Goal: Information Seeking & Learning: Learn about a topic

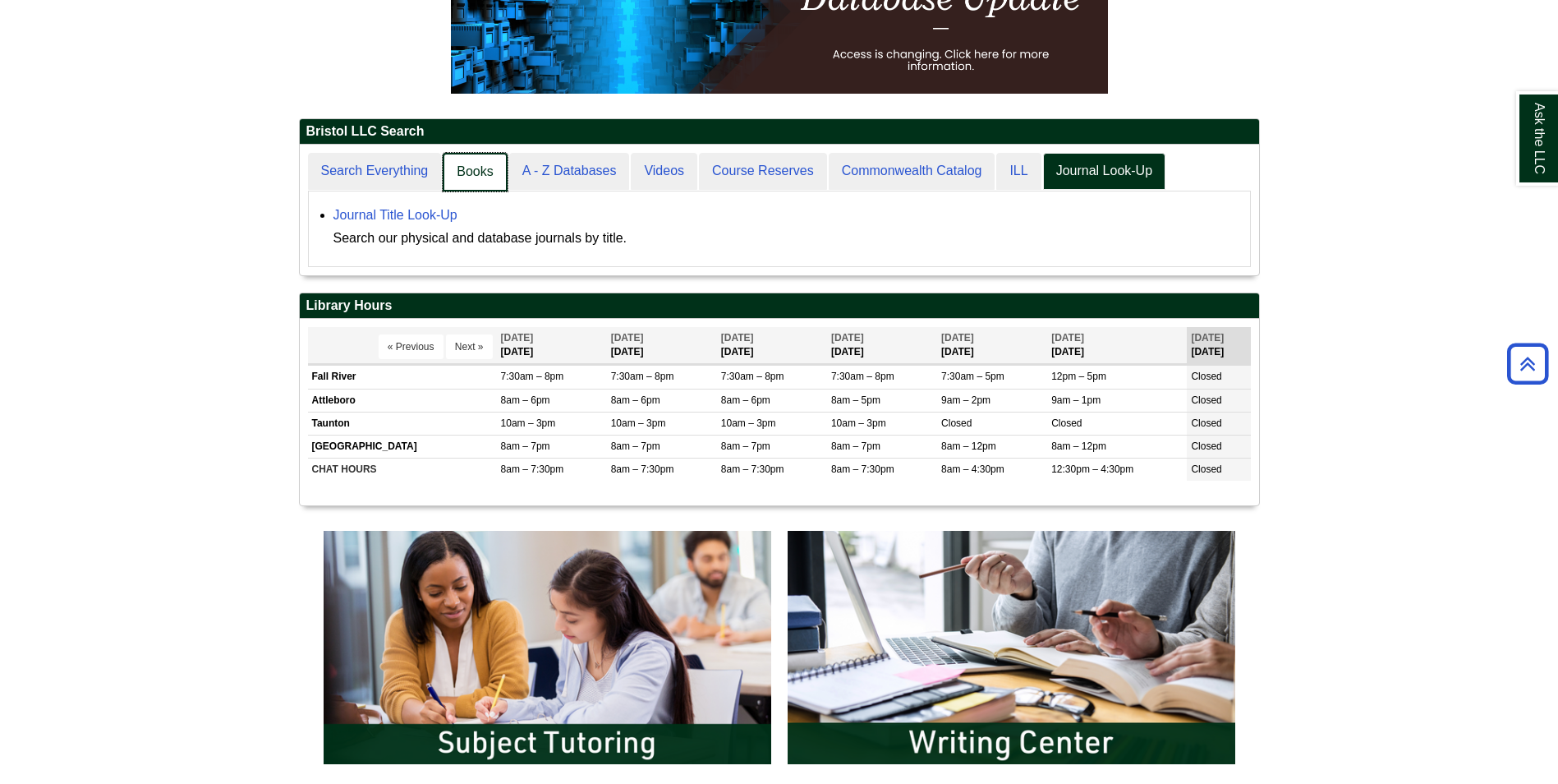
scroll to position [131, 960]
click at [470, 176] on link "Books" at bounding box center [475, 171] width 64 height 38
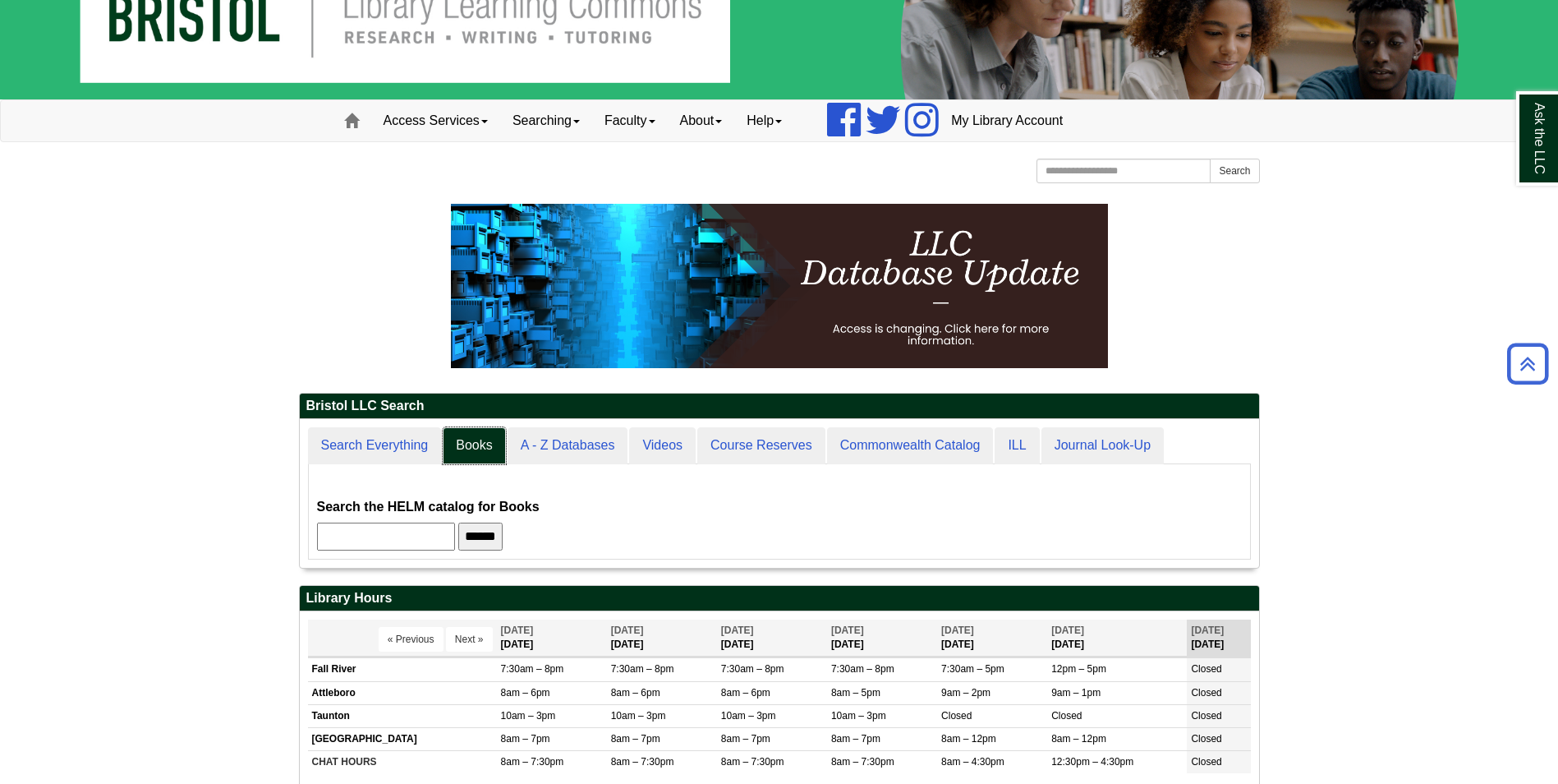
scroll to position [13, 0]
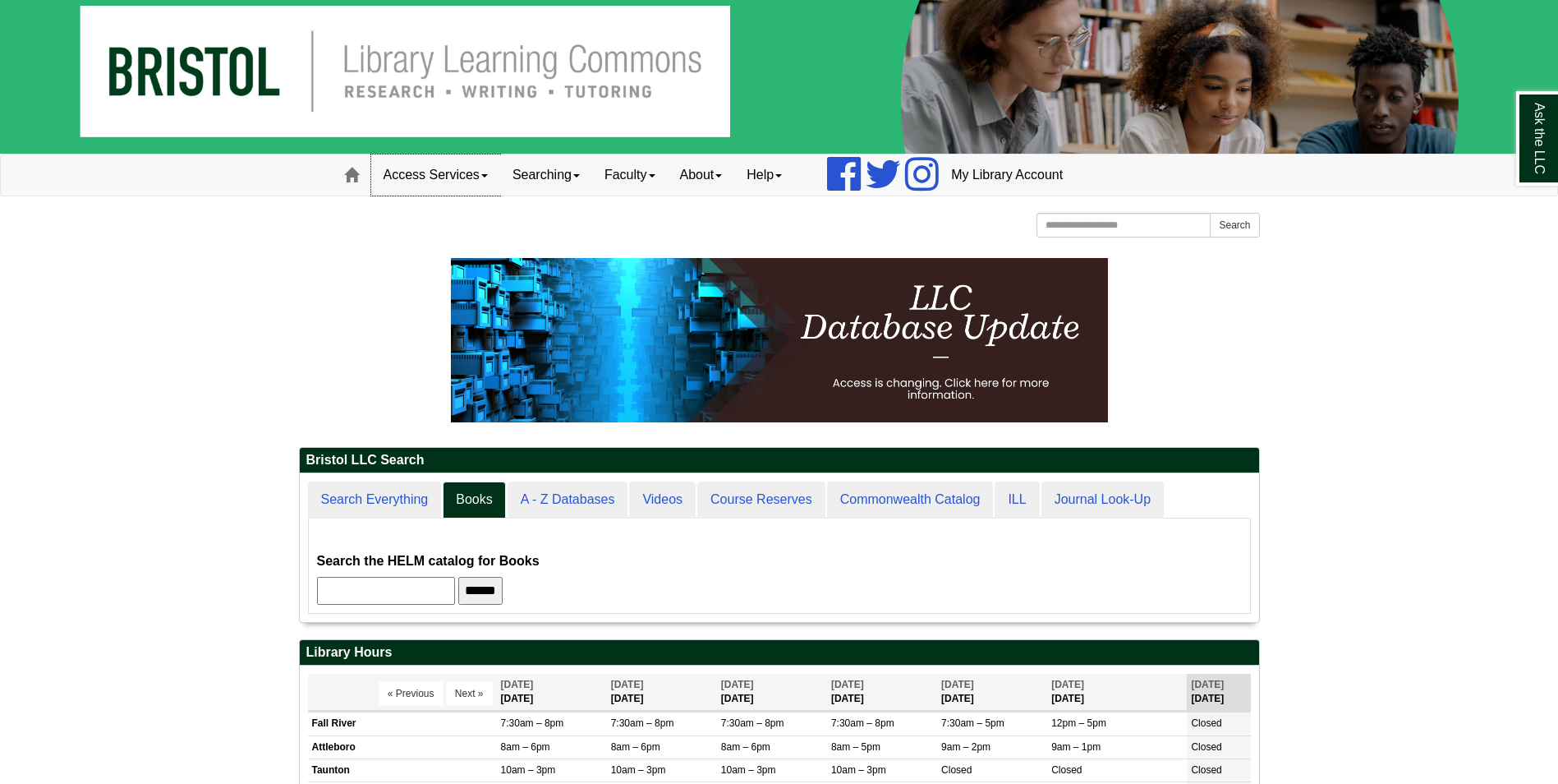
click at [485, 187] on link "Access Services" at bounding box center [436, 175] width 129 height 41
click at [424, 299] on p at bounding box center [779, 340] width 961 height 164
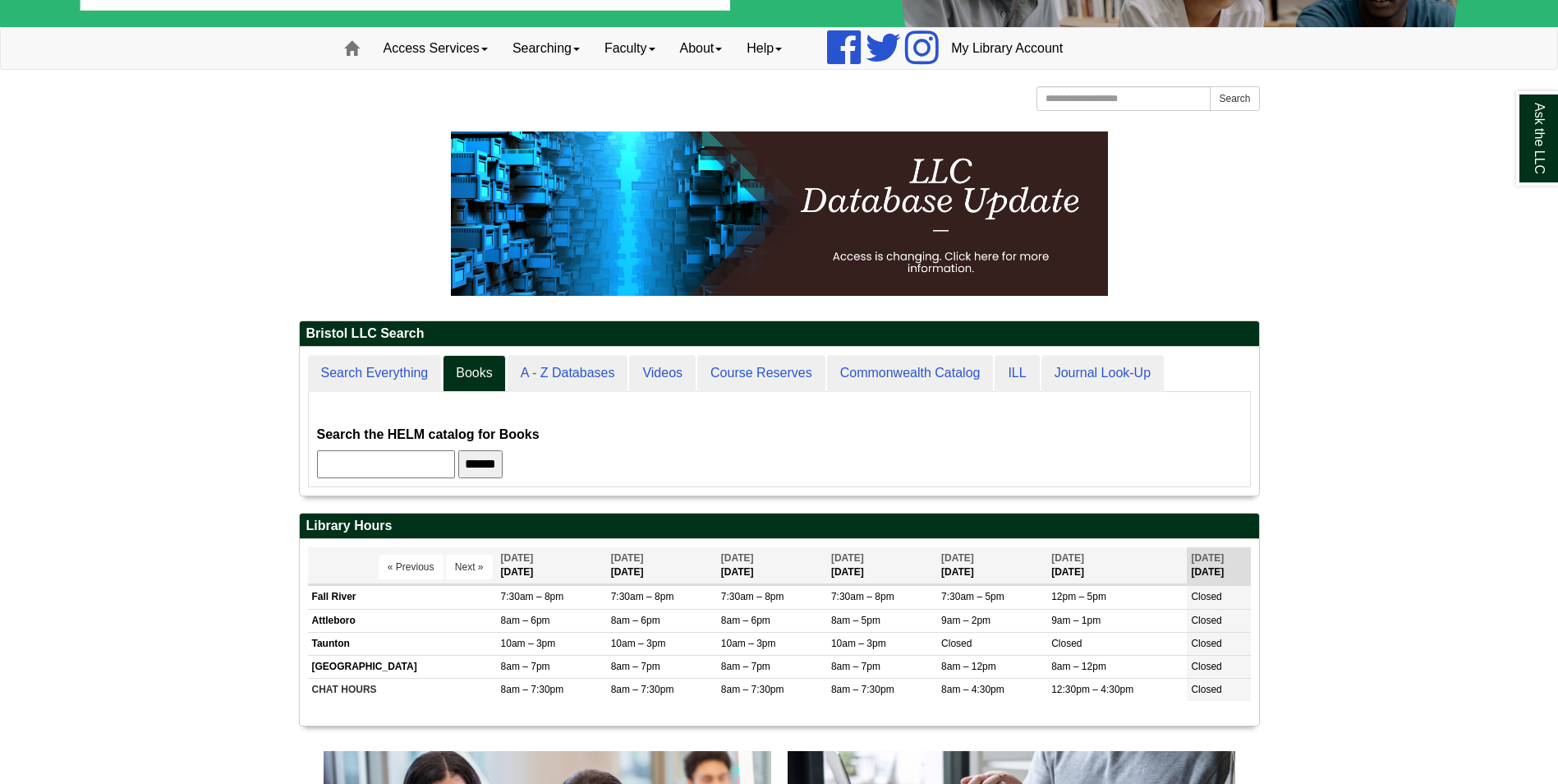
scroll to position [149, 960]
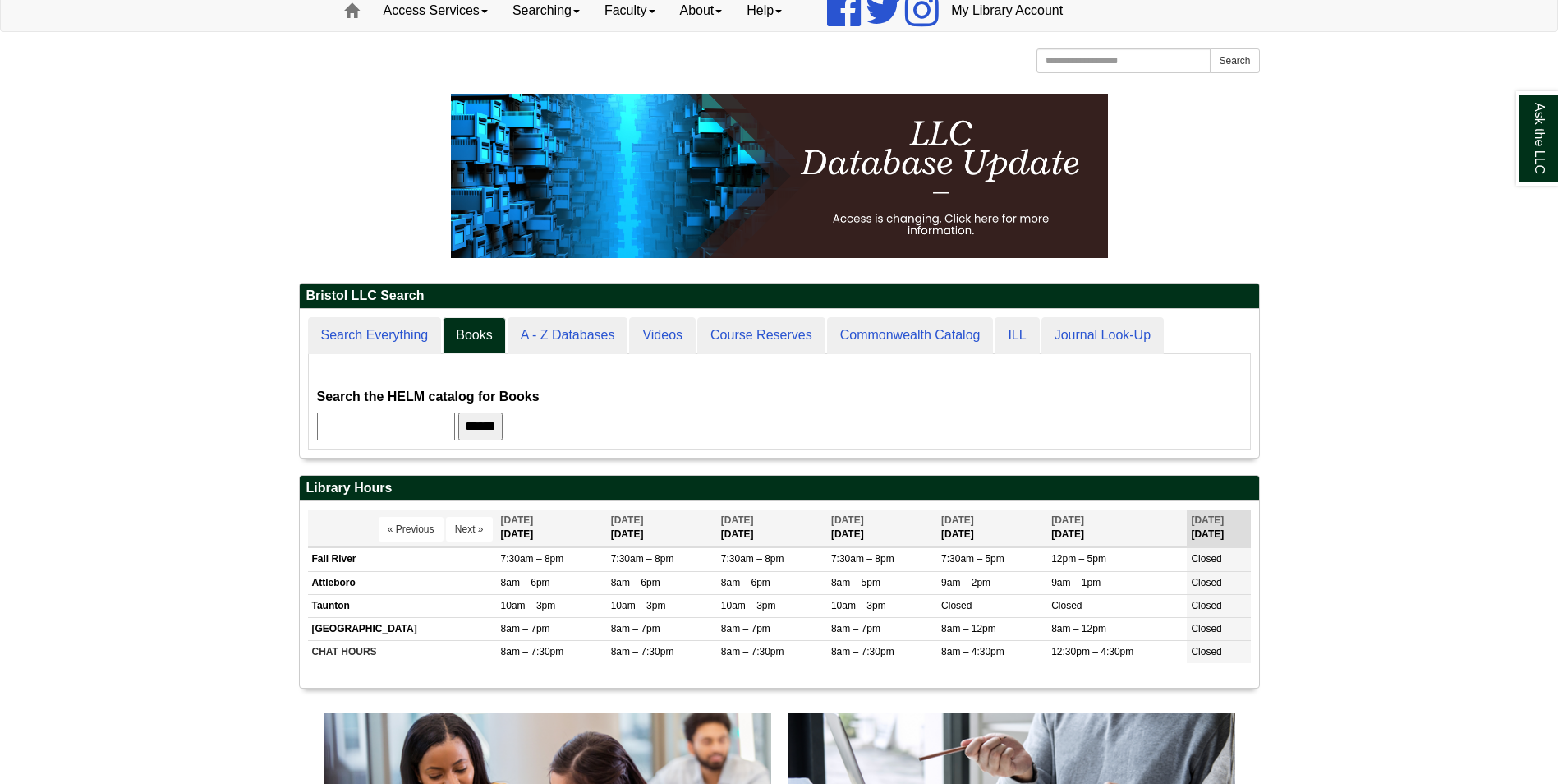
click at [409, 416] on input "text" at bounding box center [386, 426] width 138 height 28
type input "**********"
click at [532, 425] on input "******" at bounding box center [508, 426] width 44 height 28
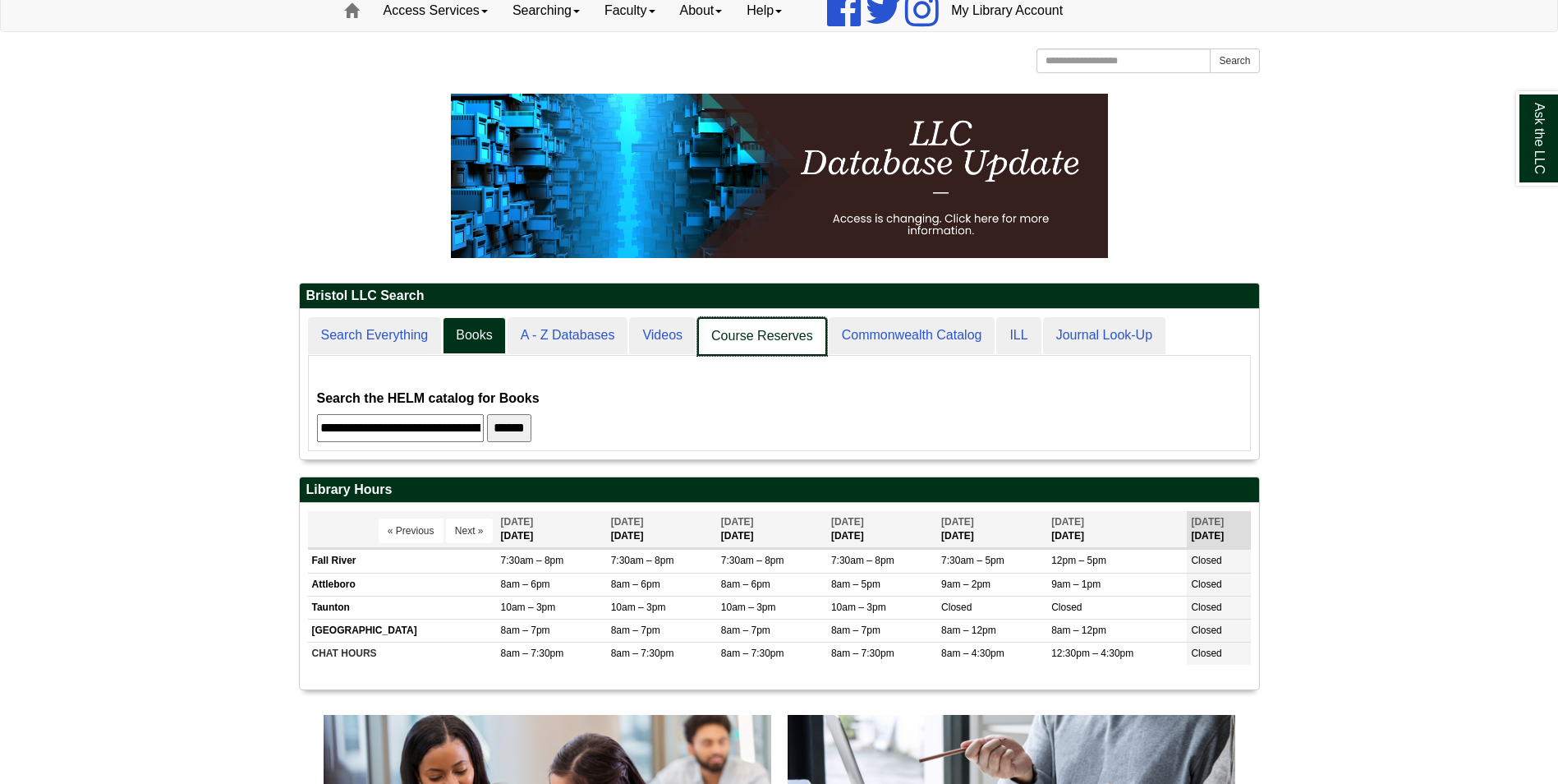
scroll to position [150, 960]
click at [740, 338] on link "Course Reserves" at bounding box center [762, 335] width 130 height 38
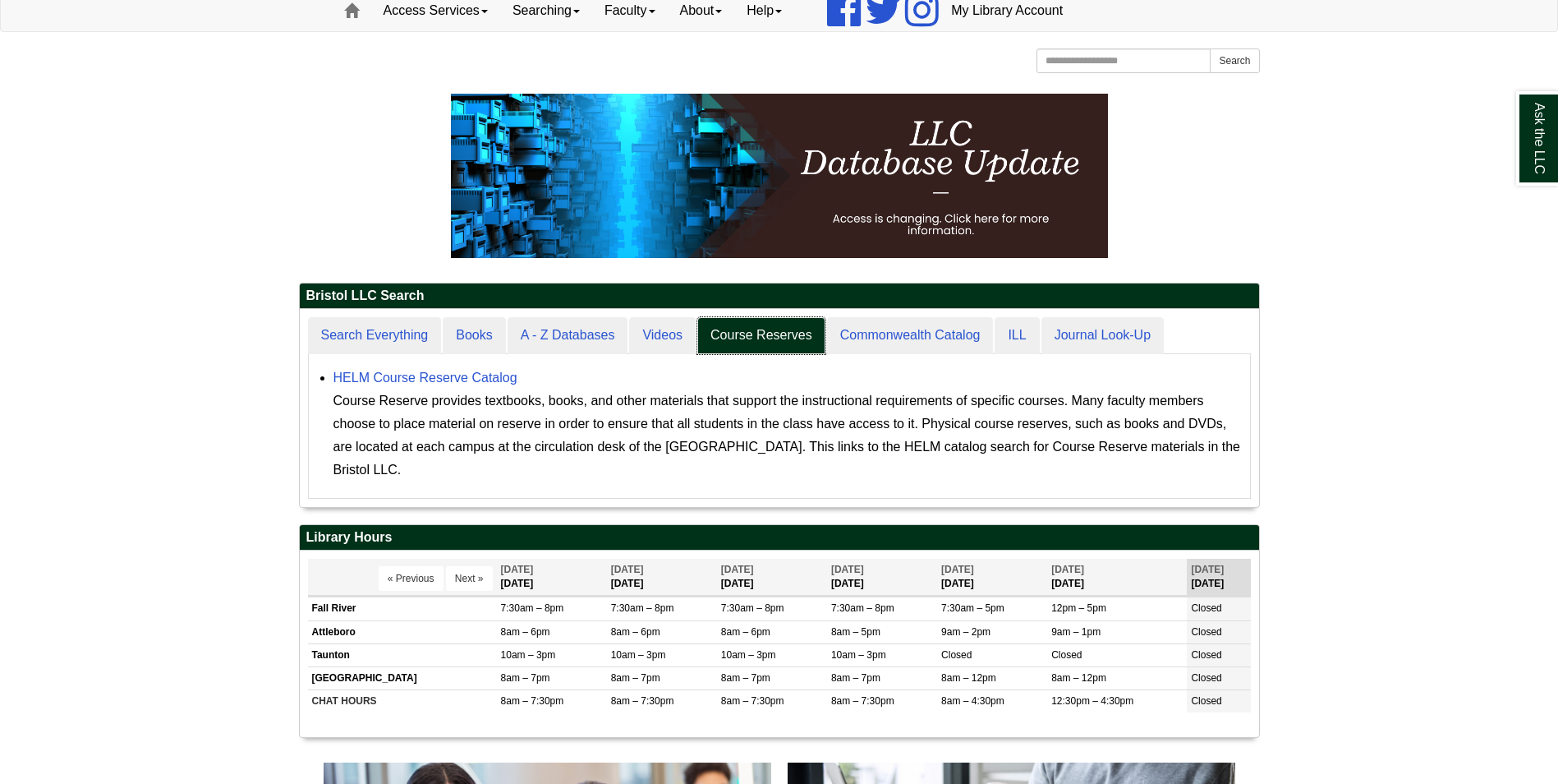
scroll to position [198, 960]
click at [453, 377] on link "HELM Course Reserve Catalog" at bounding box center [425, 377] width 184 height 14
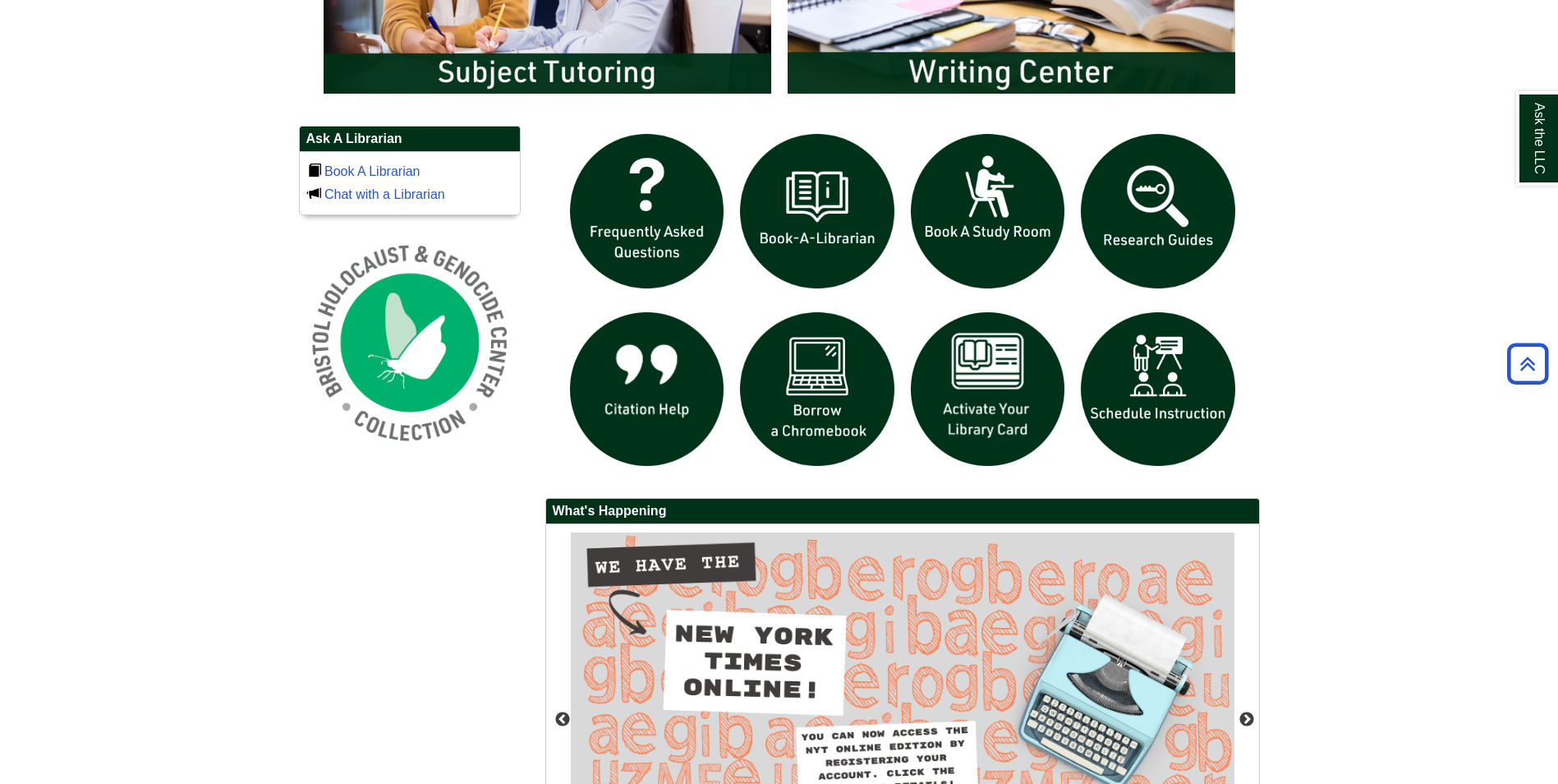
scroll to position [1246, 0]
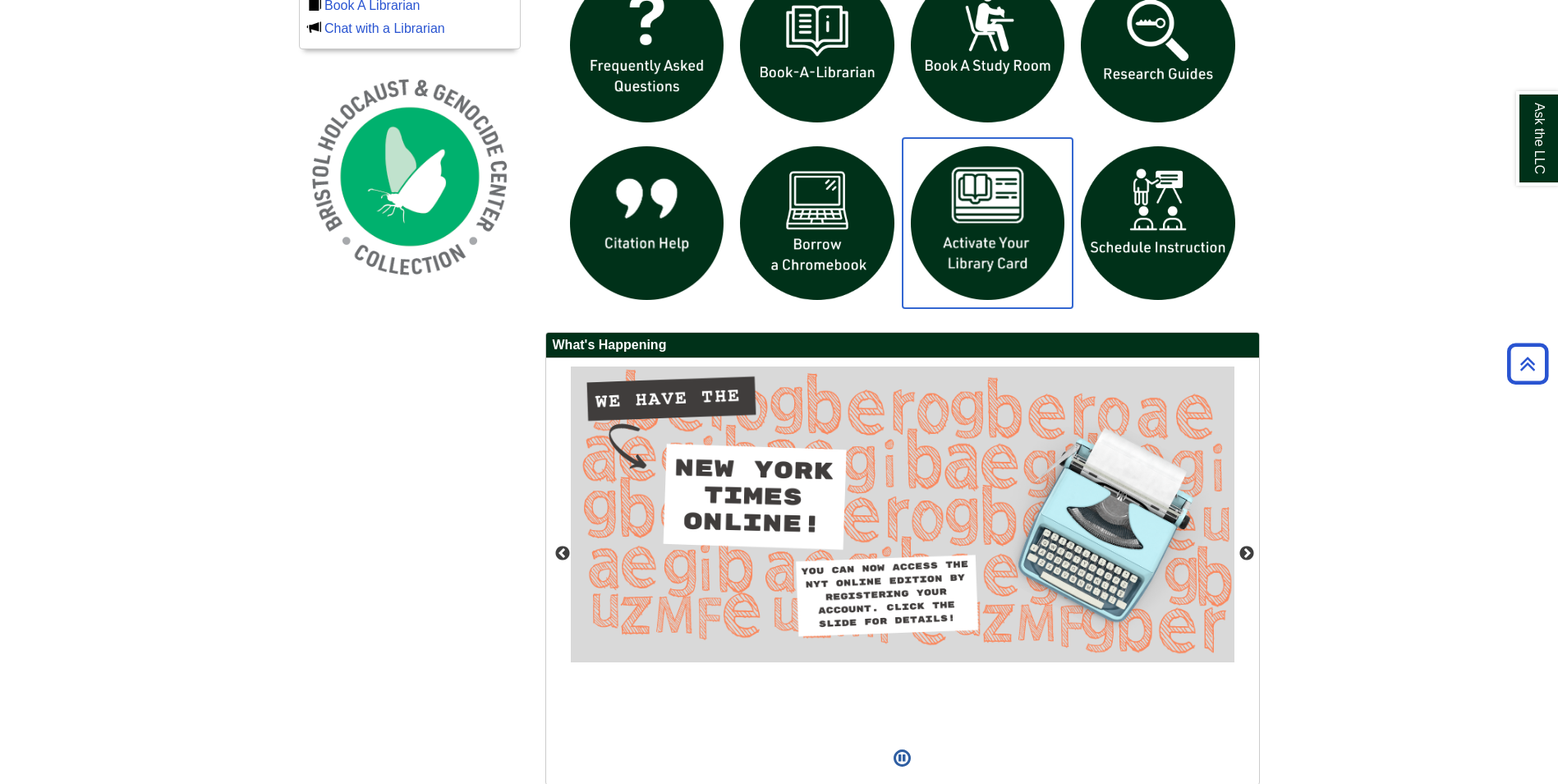
click at [961, 229] on img "slideshow" at bounding box center [988, 223] width 171 height 171
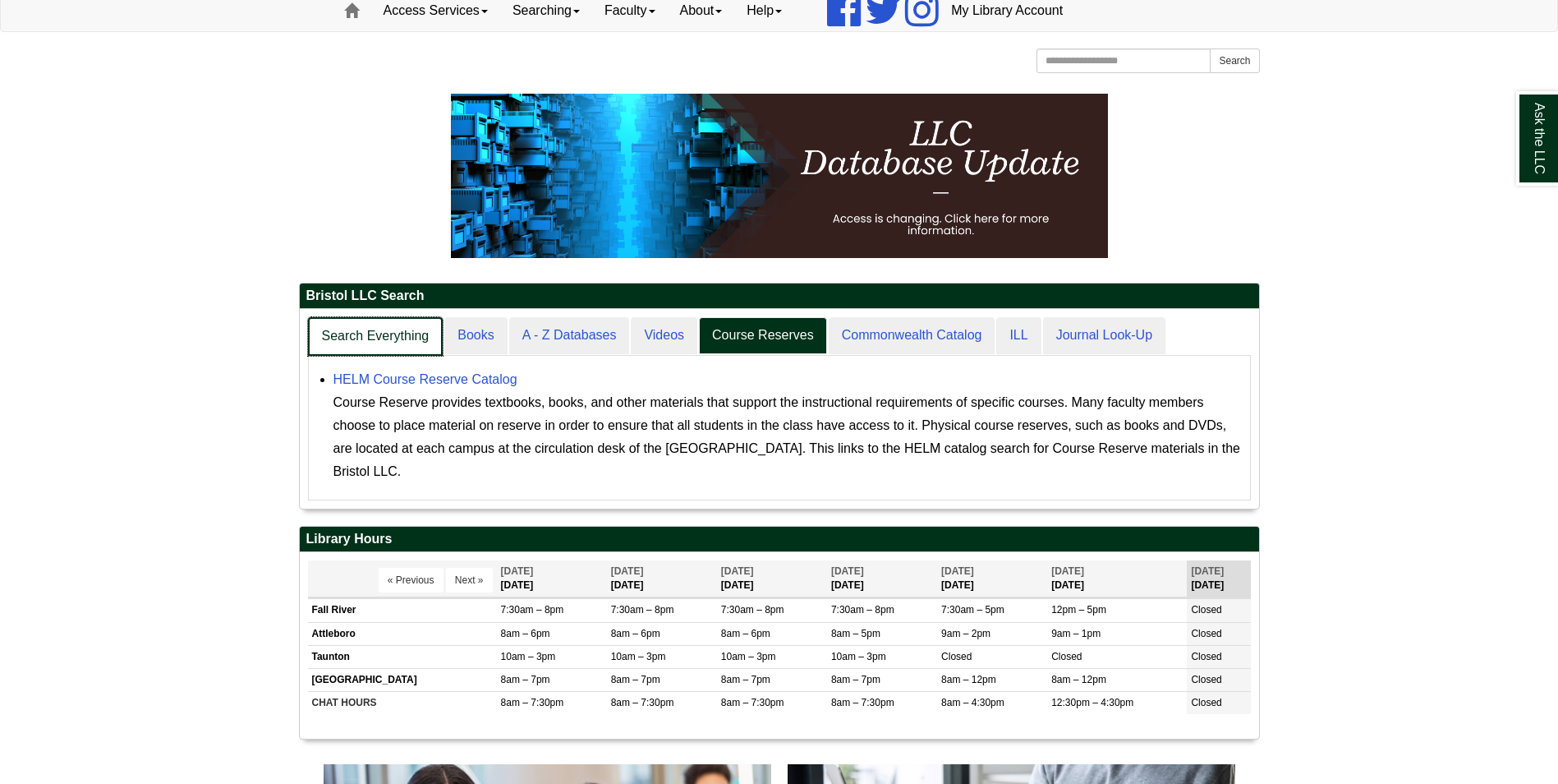
scroll to position [200, 960]
click at [406, 338] on link "Search Everything" at bounding box center [376, 335] width 136 height 38
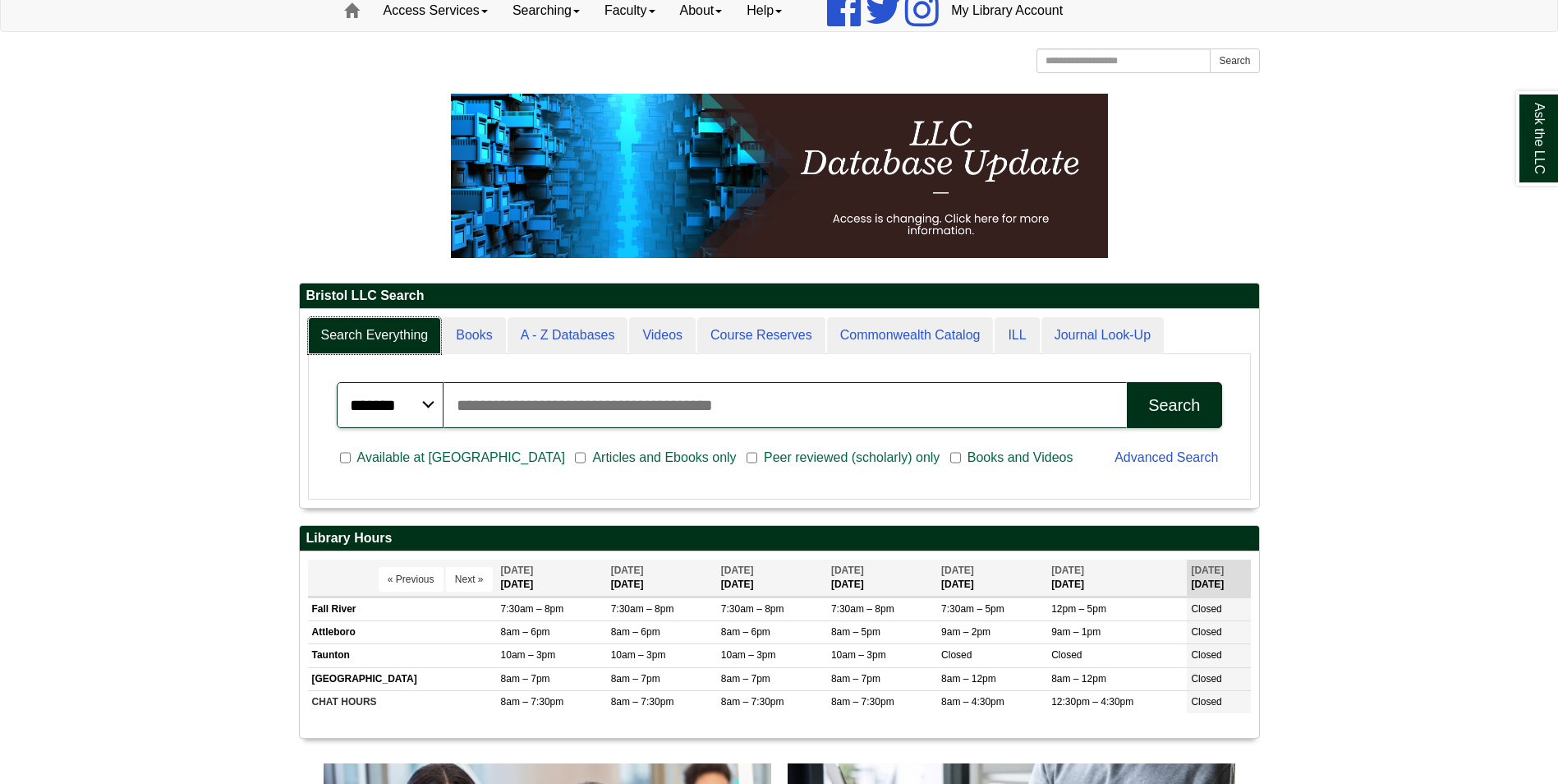
scroll to position [198, 960]
click at [576, 415] on input "Search articles, books, journals & more" at bounding box center [786, 405] width 684 height 46
type input "*"
click at [1202, 418] on button "Search" at bounding box center [1174, 405] width 94 height 46
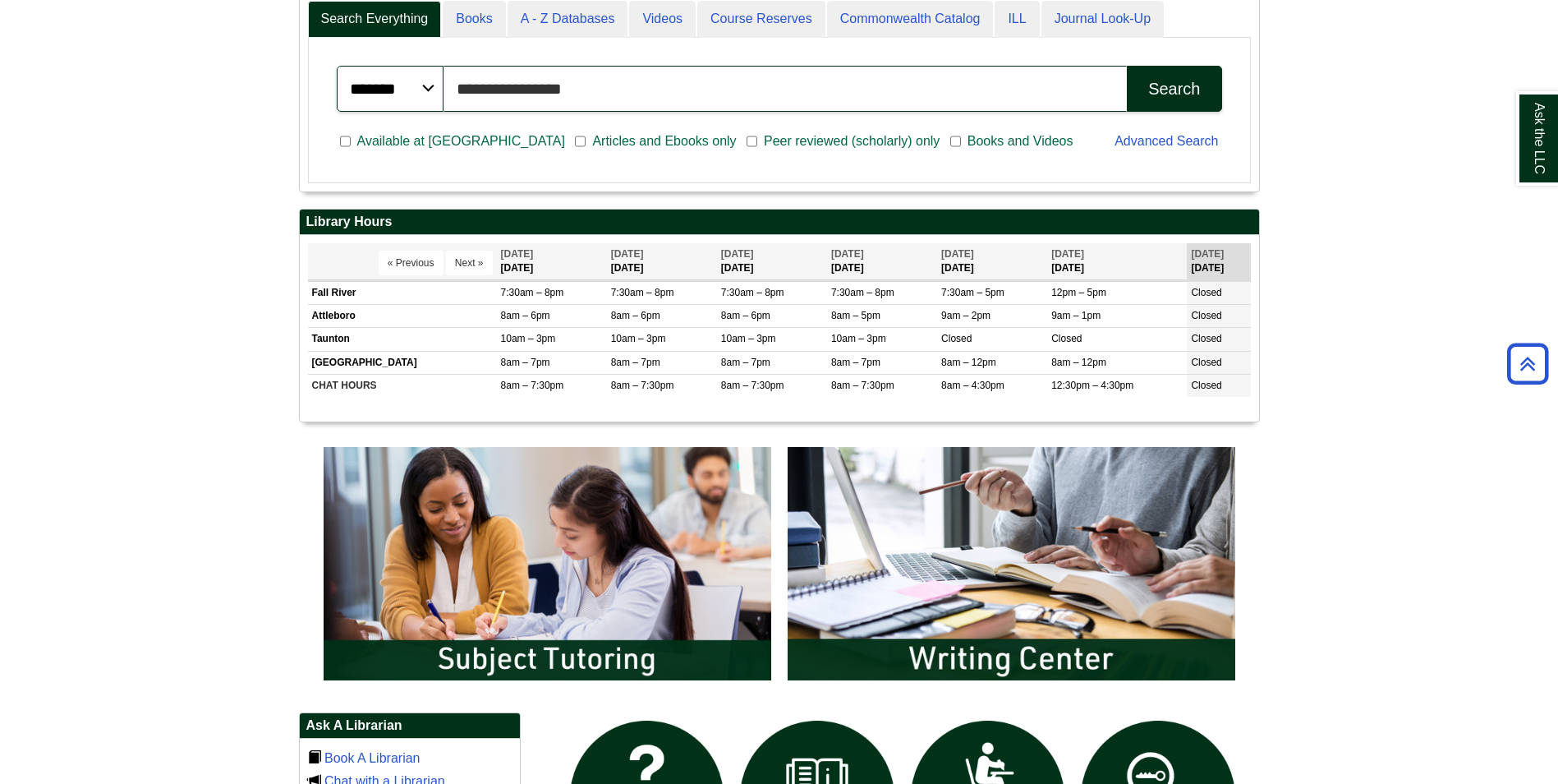
click at [458, 94] on input "**********" at bounding box center [786, 88] width 684 height 46
type input "**********"
click at [1127, 65] on button "Search" at bounding box center [1174, 88] width 94 height 46
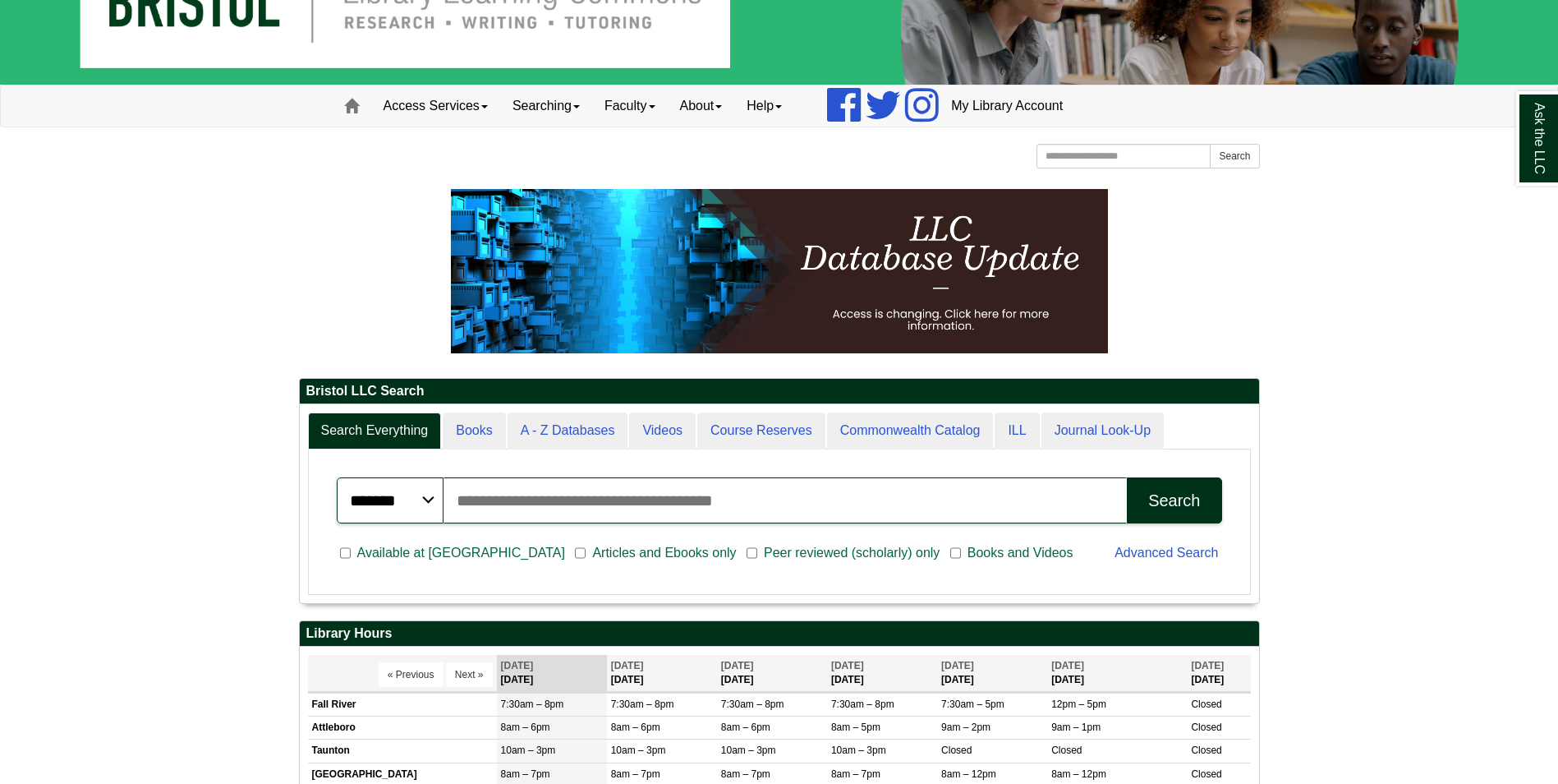
scroll to position [198, 960]
click at [494, 504] on input "Search articles, books, journals & more" at bounding box center [786, 500] width 684 height 46
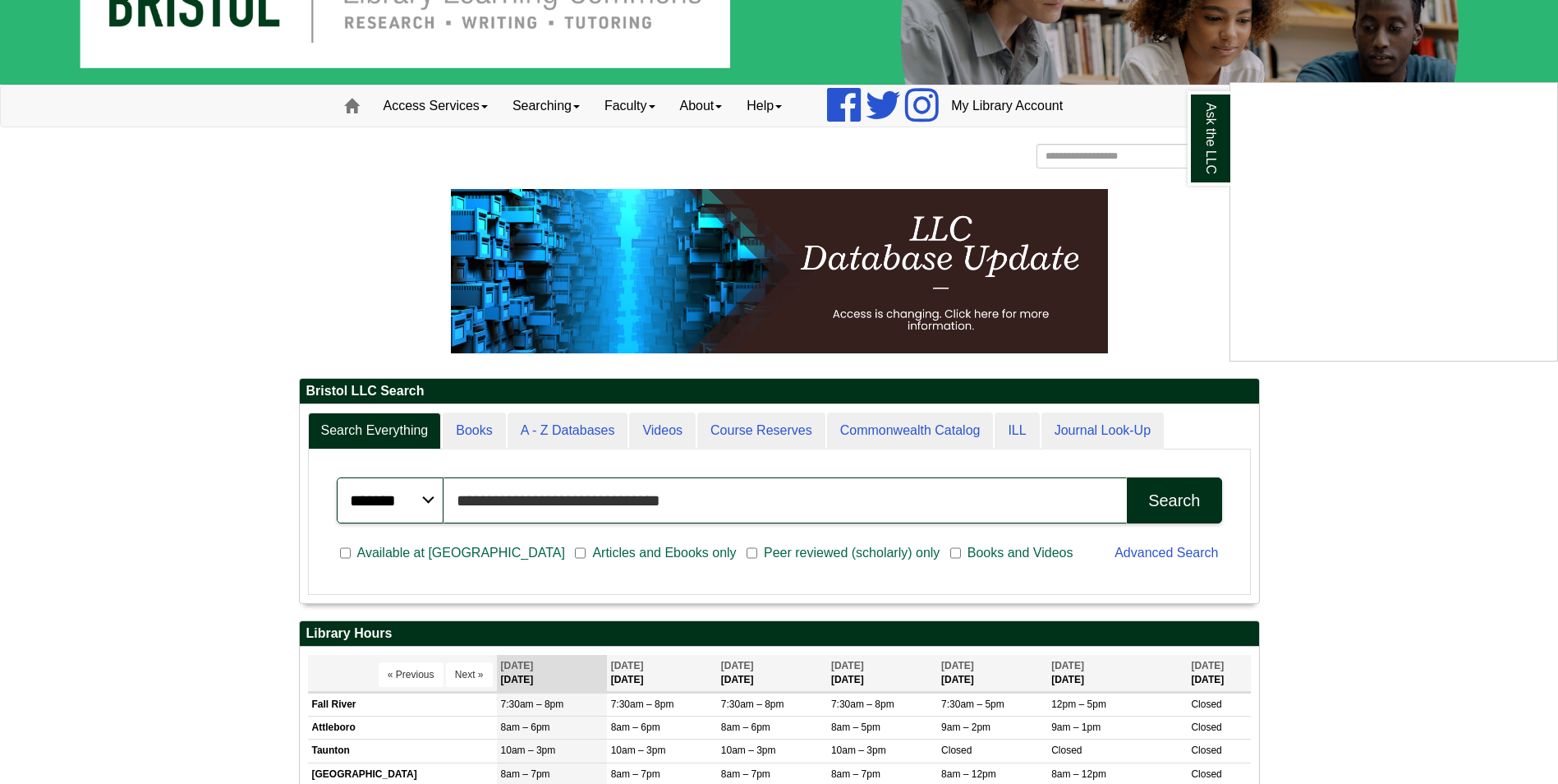
type input "**********"
click at [1127, 478] on button "Search" at bounding box center [1174, 500] width 94 height 46
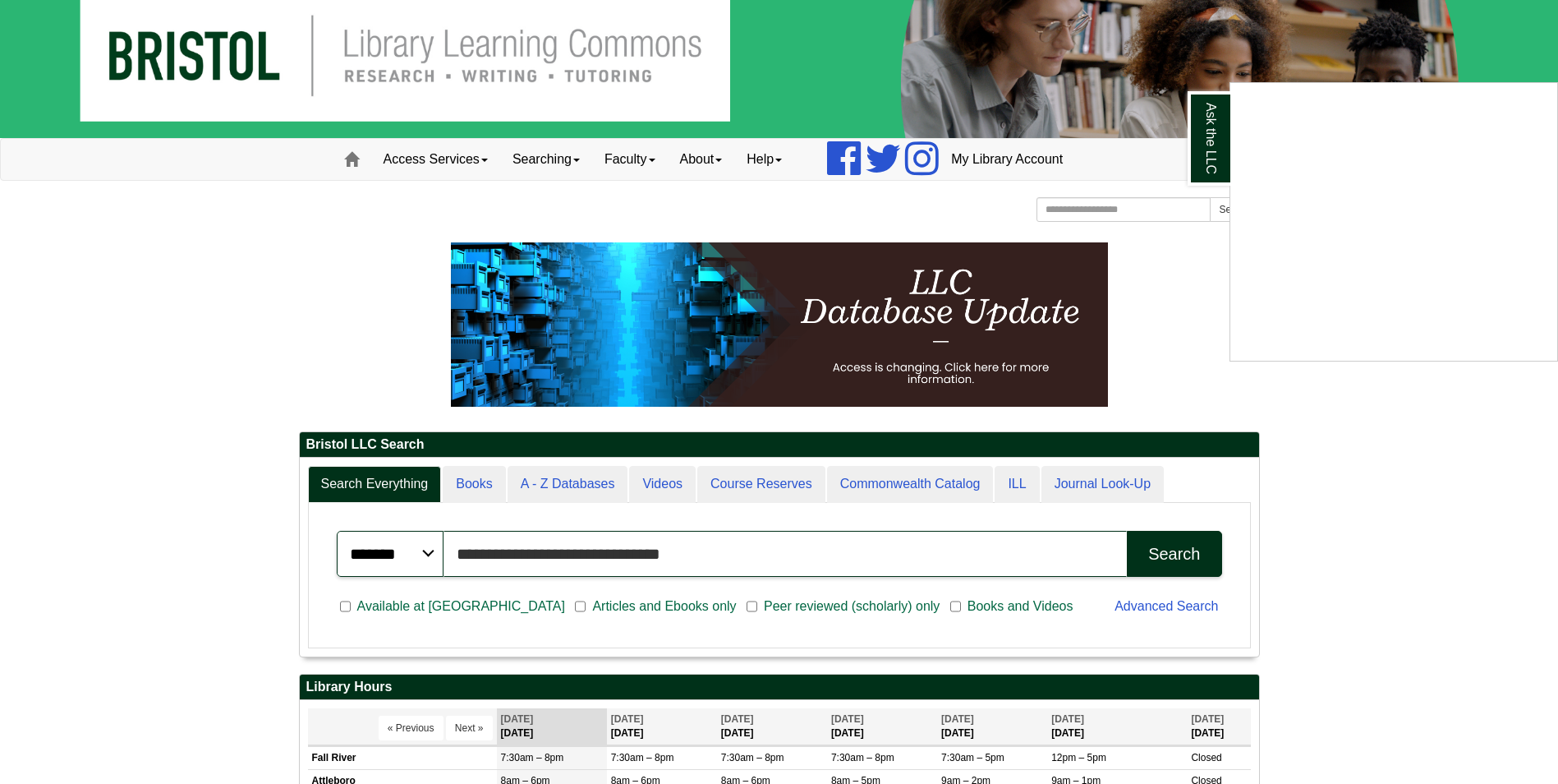
scroll to position [0, 0]
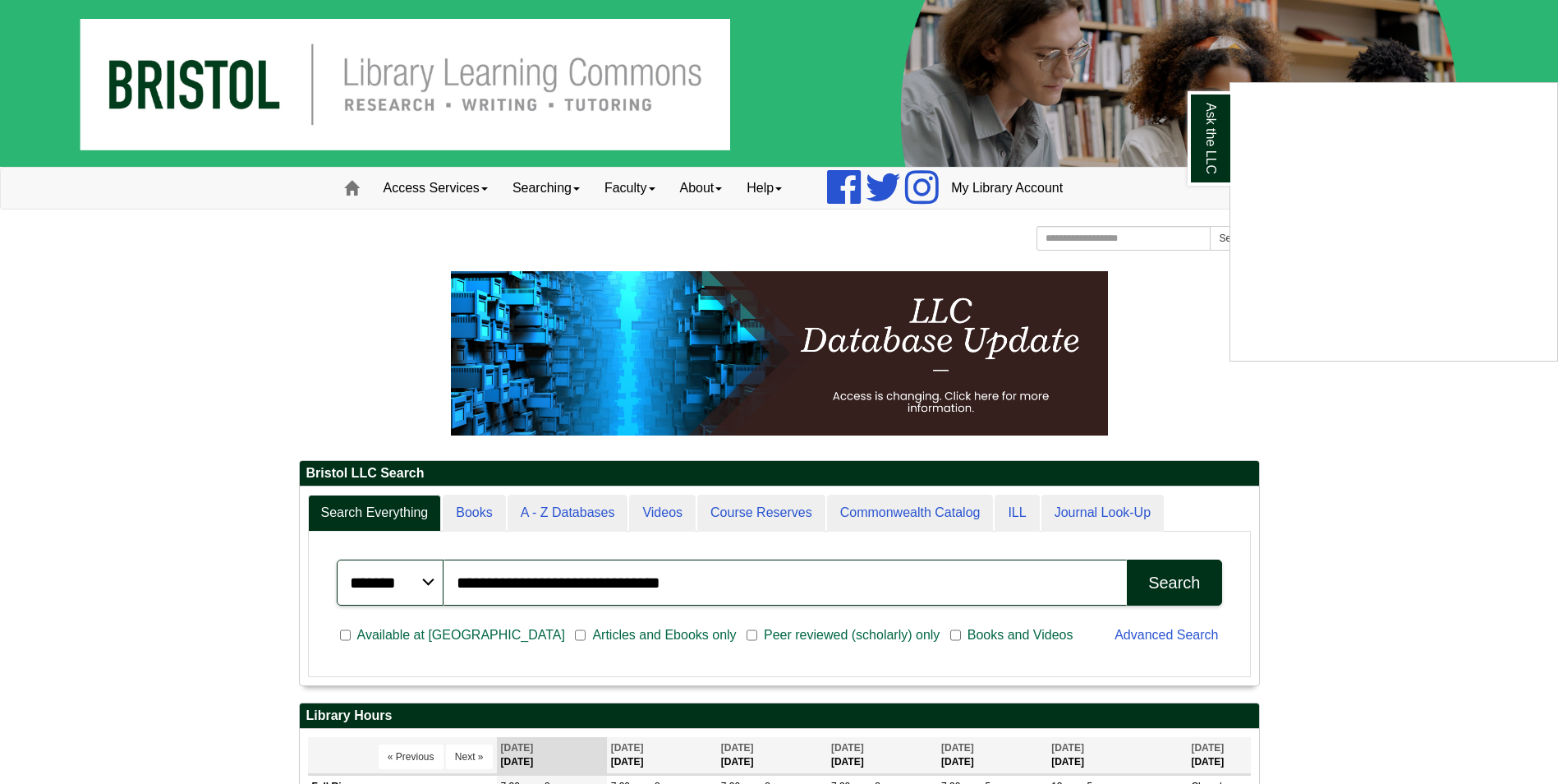
click at [482, 185] on div "Ask the LLC" at bounding box center [779, 392] width 1558 height 784
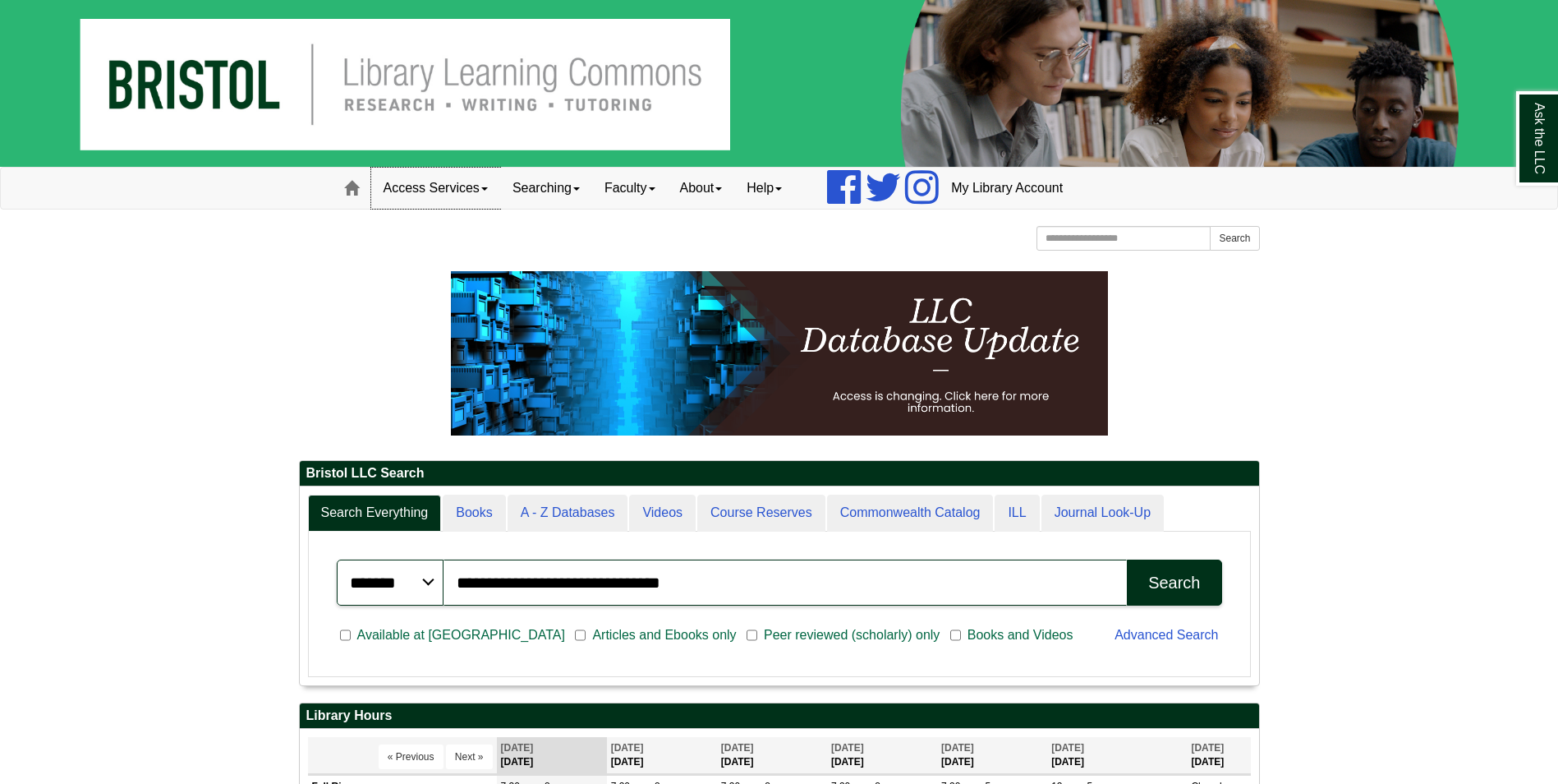
click at [488, 192] on link "Access Services" at bounding box center [436, 188] width 129 height 41
click at [574, 184] on link "Searching" at bounding box center [546, 188] width 92 height 41
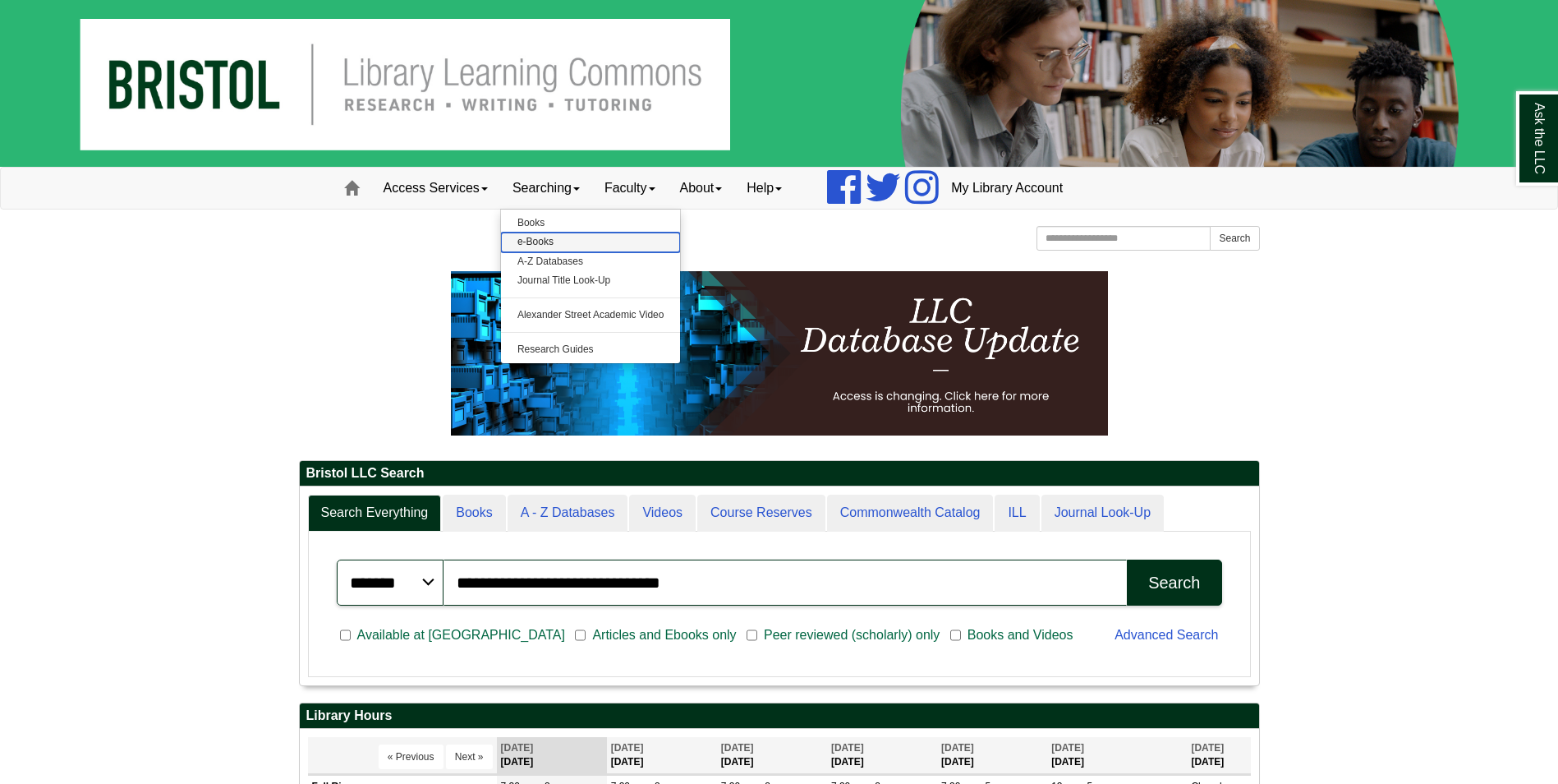
click at [574, 237] on link "e-Books" at bounding box center [591, 242] width 179 height 19
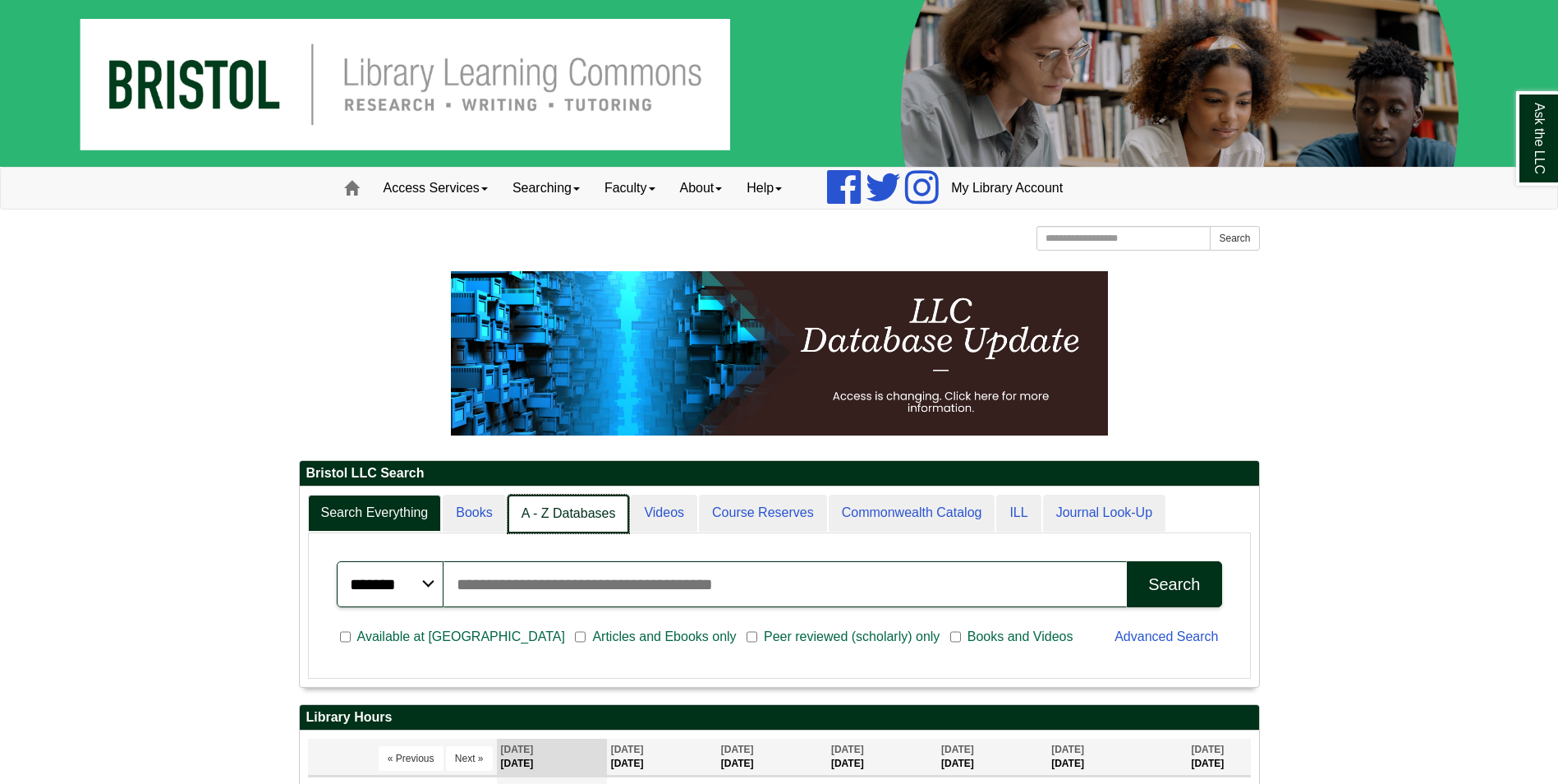
click at [566, 518] on link "A - Z Databases" at bounding box center [568, 513] width 122 height 38
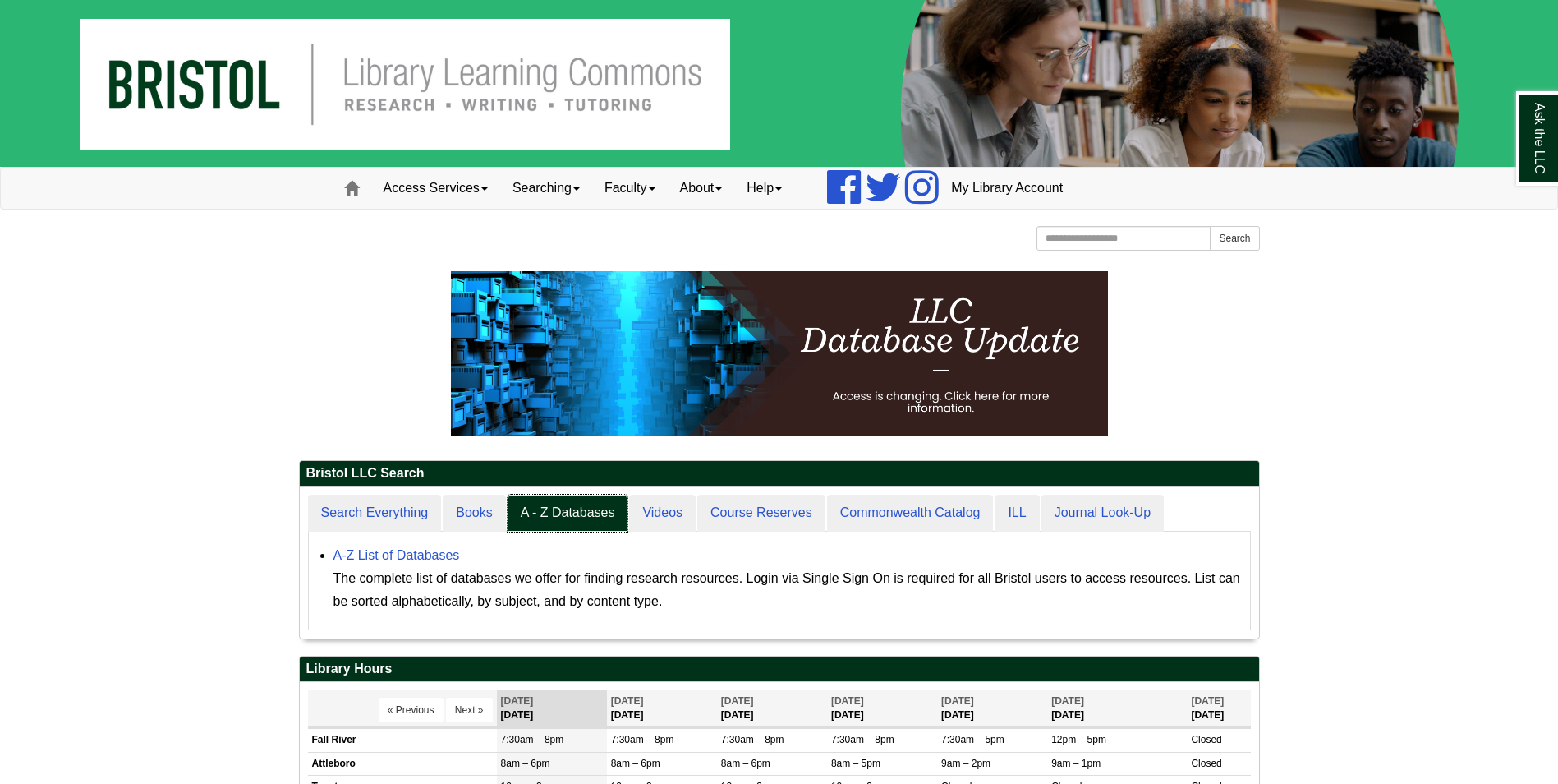
scroll to position [152, 960]
click at [423, 556] on link "A-Z List of Databases" at bounding box center [396, 554] width 126 height 14
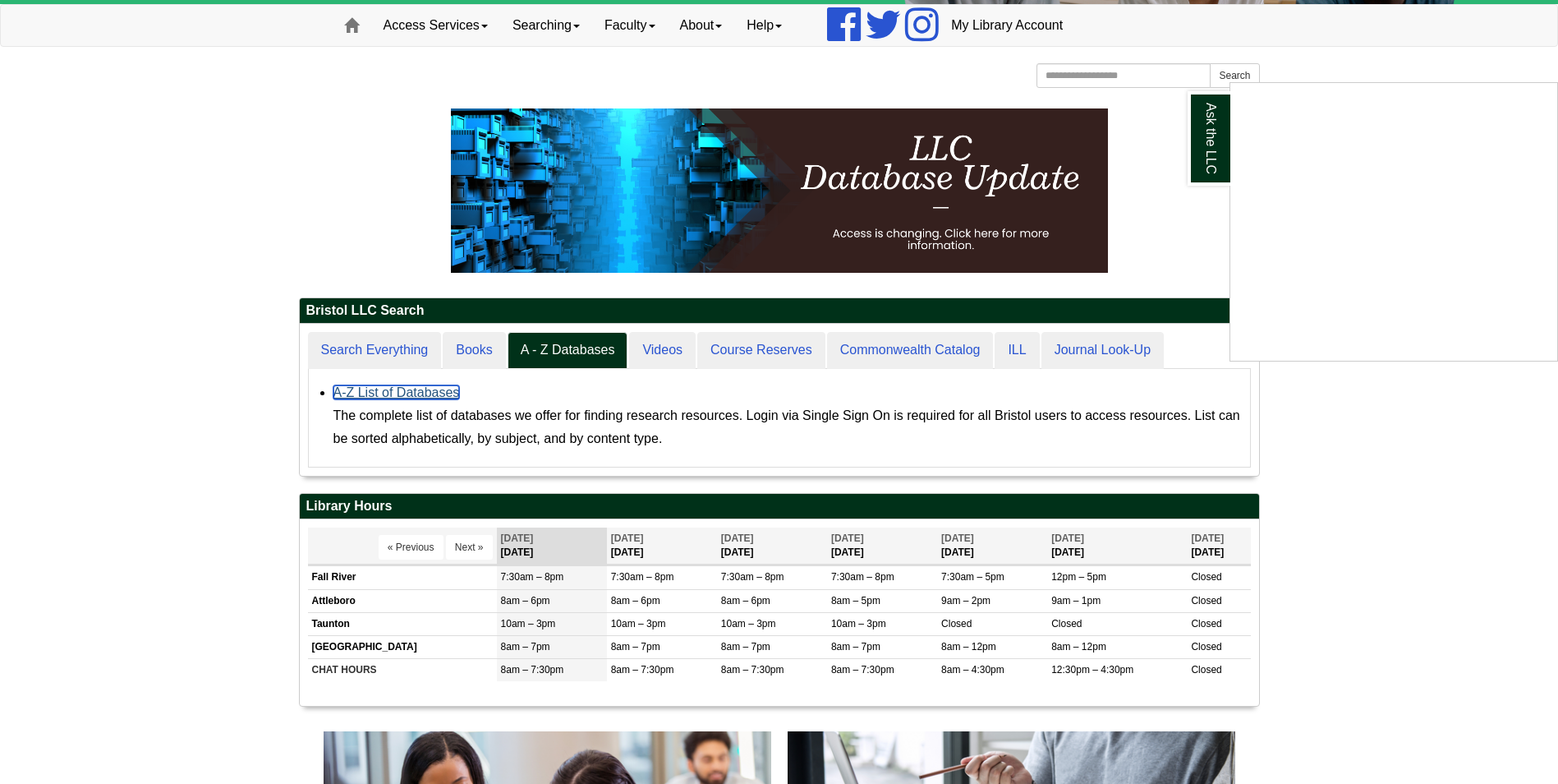
scroll to position [164, 0]
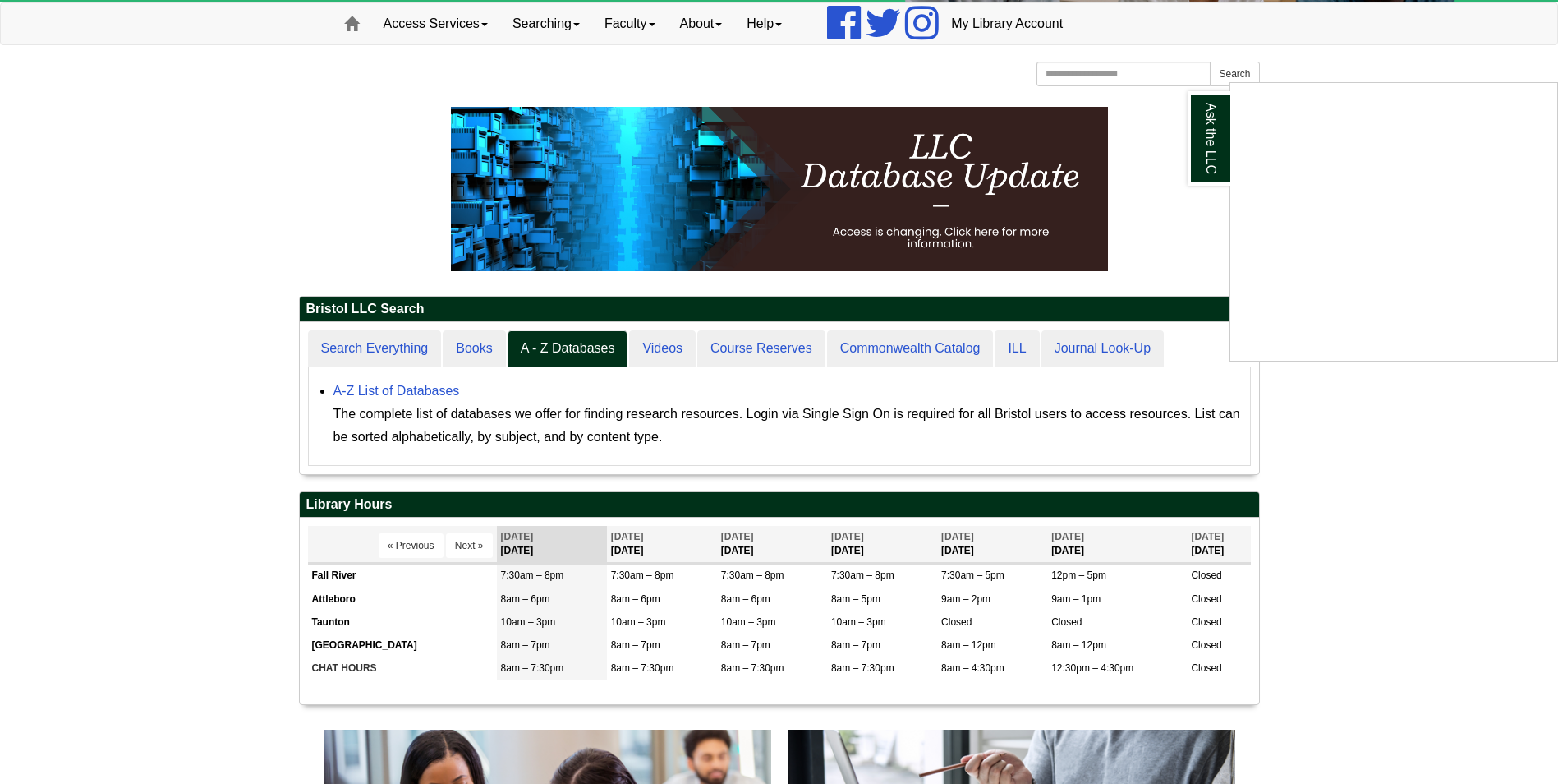
click at [749, 351] on div "Ask the LLC" at bounding box center [779, 392] width 1558 height 784
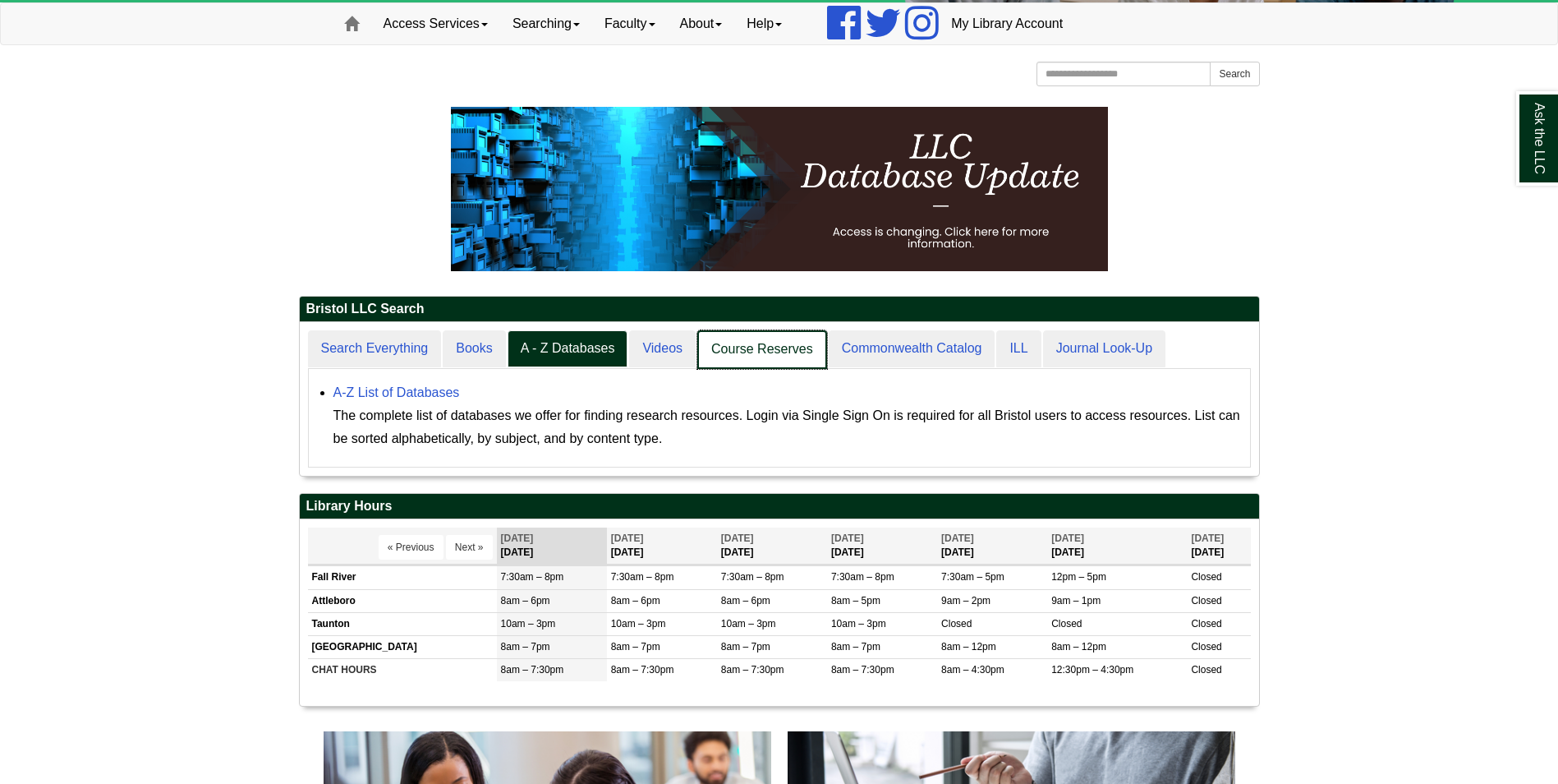
scroll to position [153, 960]
click at [739, 338] on link "Course Reserves" at bounding box center [762, 349] width 130 height 38
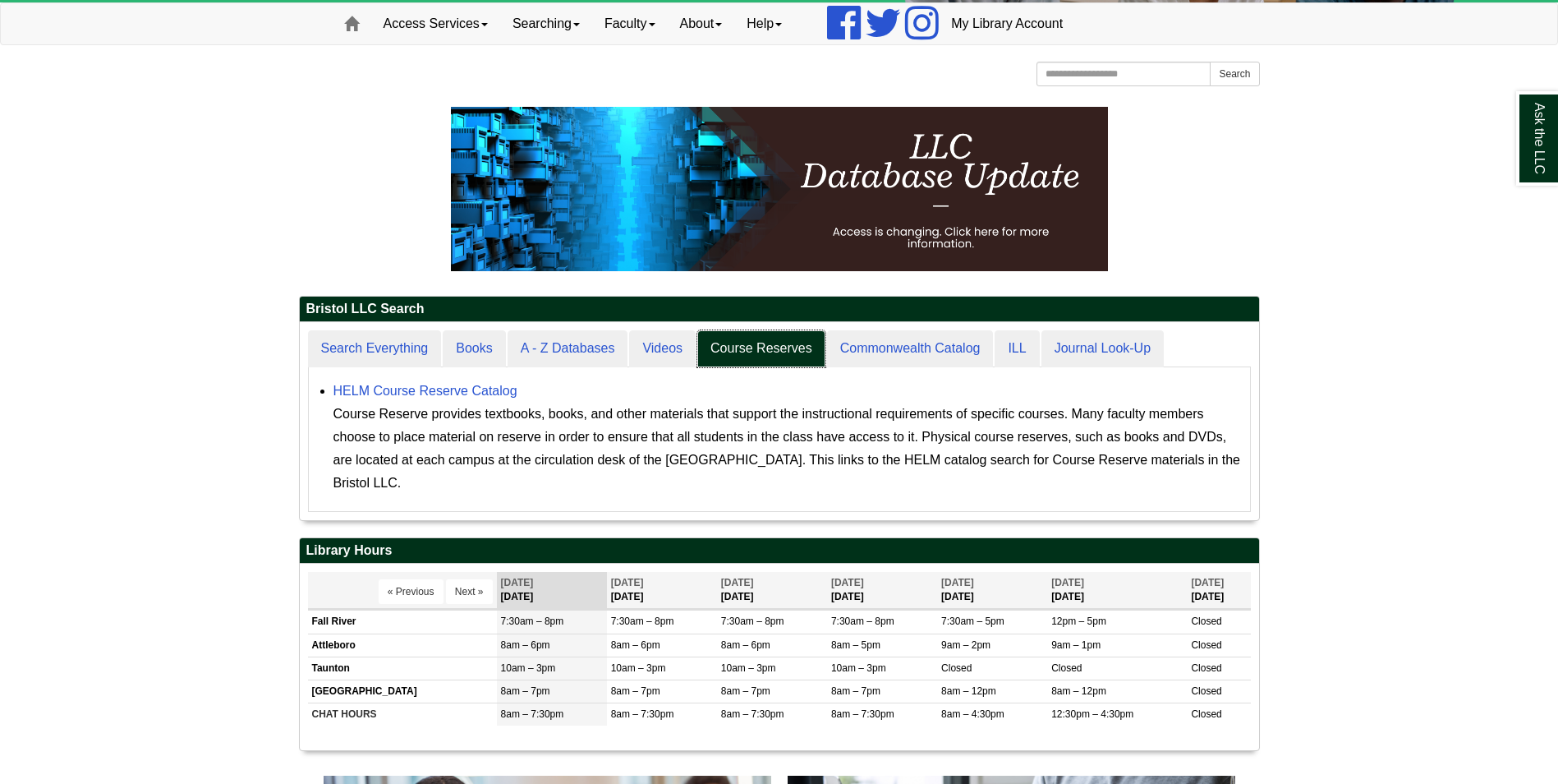
scroll to position [198, 960]
click at [476, 397] on link "HELM Course Reserve Catalog" at bounding box center [425, 390] width 184 height 14
